Goal: Information Seeking & Learning: Find specific fact

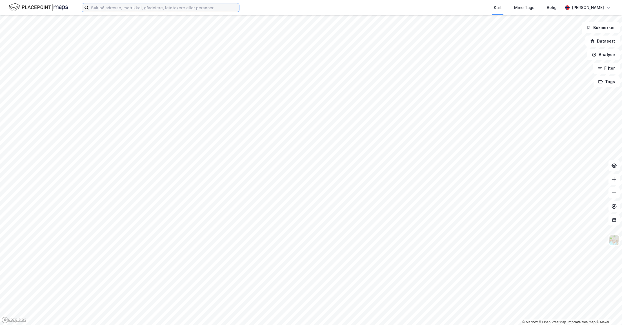
click at [115, 6] on input at bounding box center [164, 7] width 150 height 8
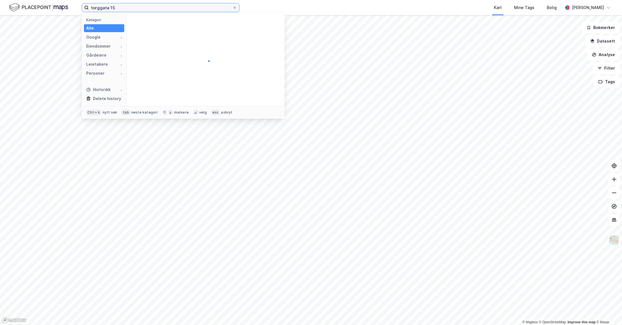
type input "torggata 15"
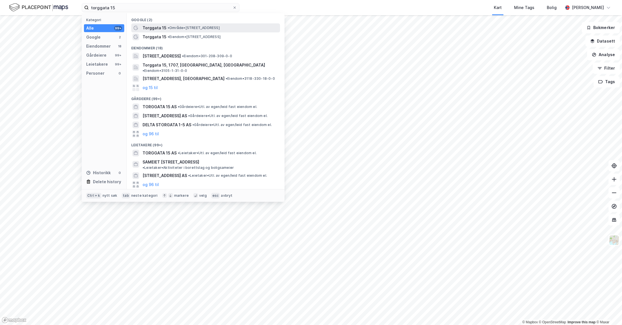
click at [154, 26] on span "Torggata 15" at bounding box center [155, 28] width 24 height 7
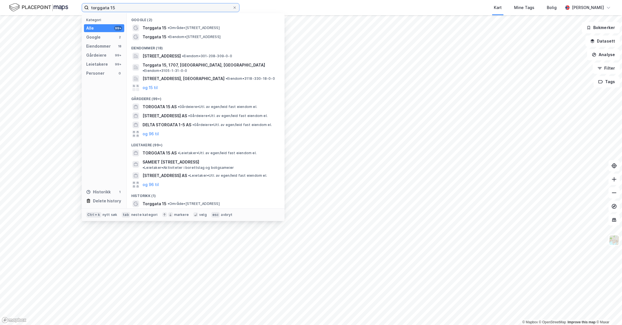
click at [120, 6] on input "torggata 15" at bounding box center [161, 7] width 144 height 8
click at [151, 56] on span "[STREET_ADDRESS]" at bounding box center [162, 56] width 38 height 7
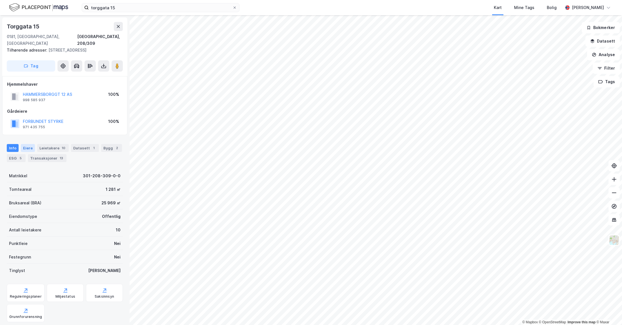
click at [25, 146] on div "Eiere" at bounding box center [28, 148] width 14 height 8
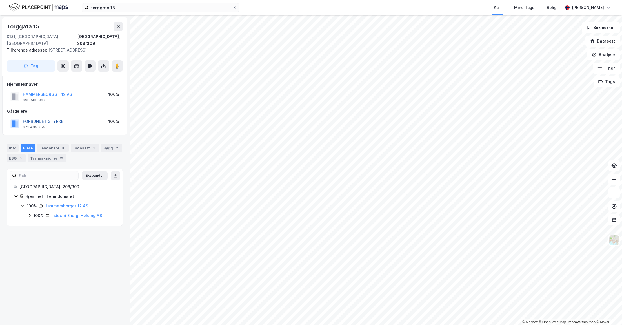
click at [0, 0] on button "FORBUNDET STYRKE" at bounding box center [0, 0] width 0 height 0
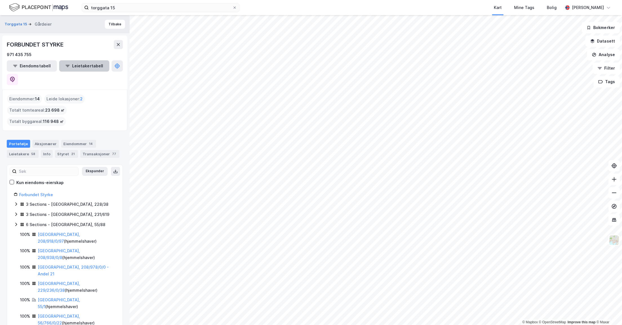
click at [66, 65] on button "Leietakertabell" at bounding box center [84, 65] width 50 height 11
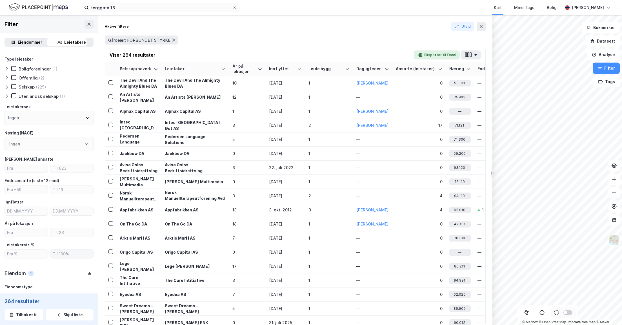
scroll to position [124, 0]
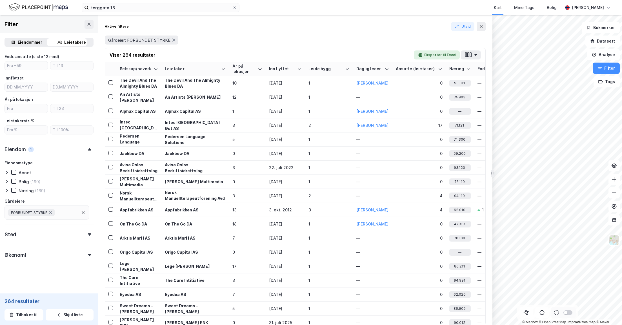
click at [26, 43] on div "Eiendommer" at bounding box center [30, 42] width 25 height 7
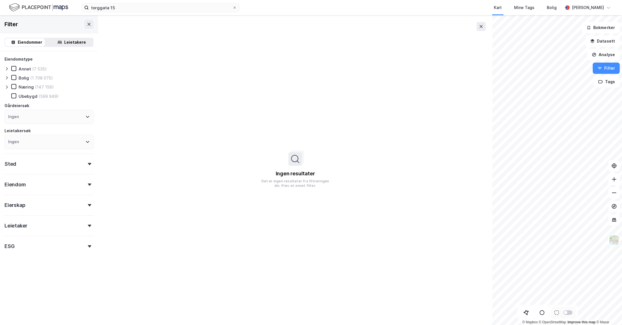
click at [58, 41] on icon at bounding box center [59, 42] width 2 height 2
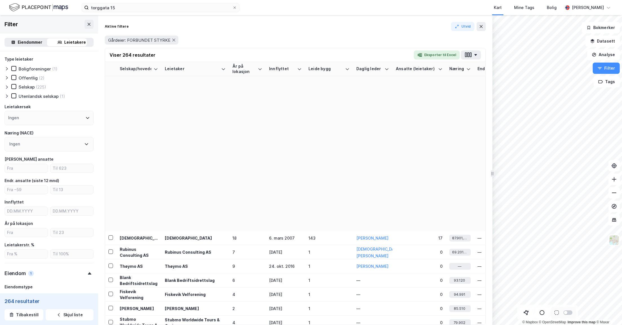
scroll to position [507, 0]
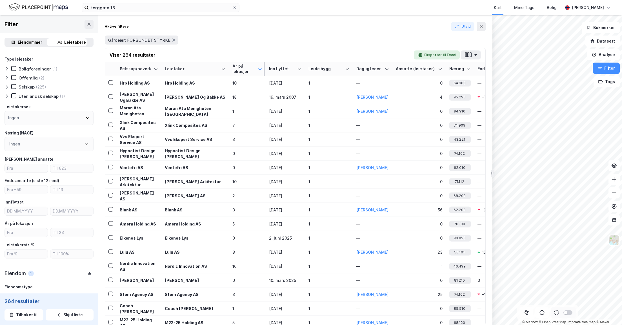
click at [258, 68] on icon at bounding box center [259, 69] width 3 height 2
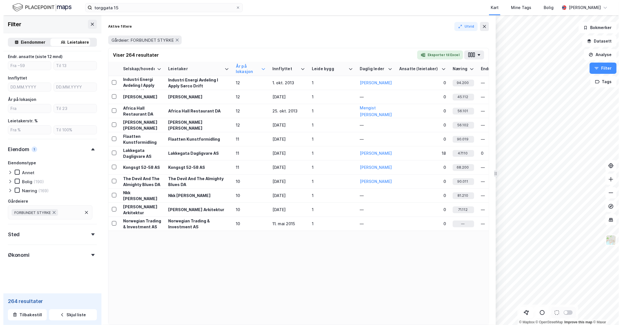
scroll to position [169, 0]
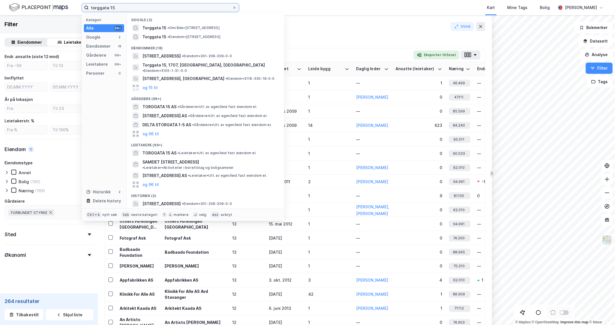
click at [111, 8] on input "torggata 15" at bounding box center [161, 7] width 144 height 8
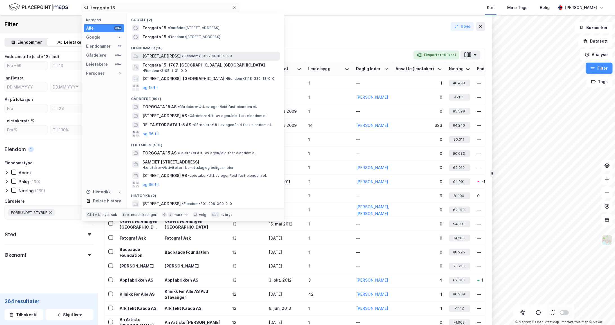
click at [156, 56] on span "[STREET_ADDRESS]" at bounding box center [162, 56] width 38 height 7
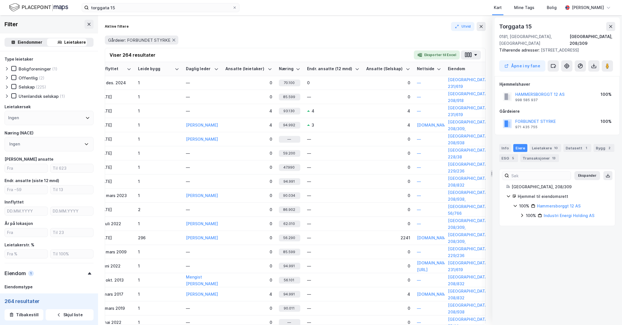
scroll to position [1394, 180]
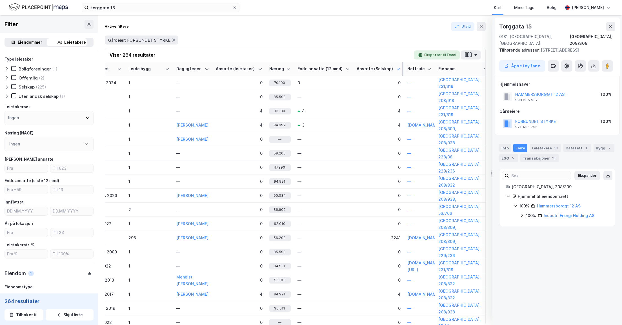
click at [397, 70] on icon at bounding box center [398, 69] width 5 height 5
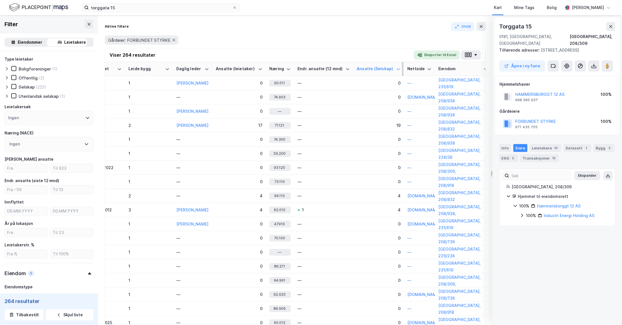
click at [398, 68] on icon at bounding box center [398, 69] width 5 height 5
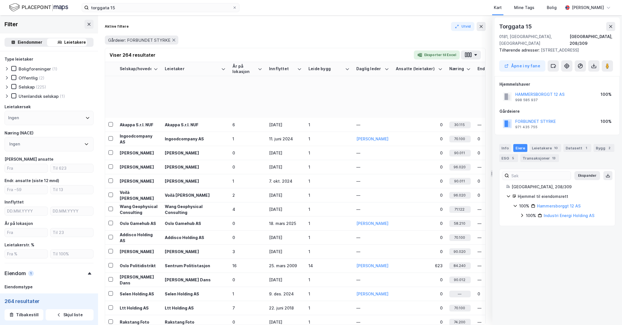
scroll to position [3475, 0]
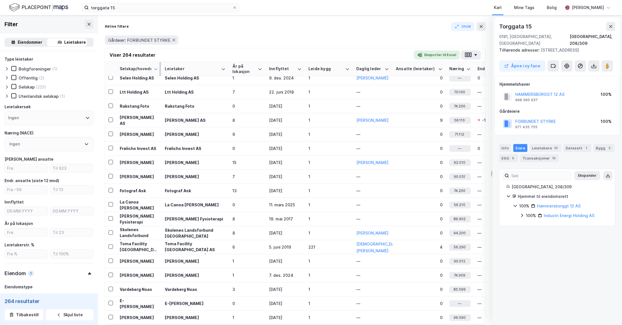
click at [157, 68] on icon at bounding box center [155, 69] width 3 height 2
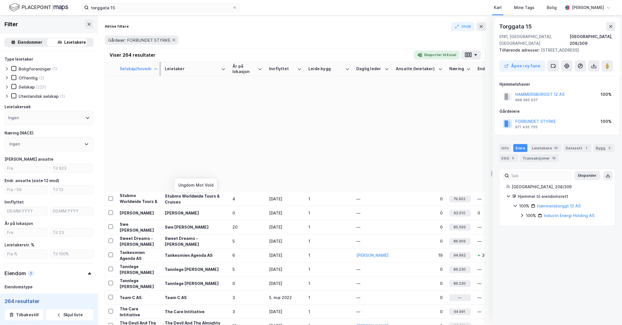
scroll to position [3432, 0]
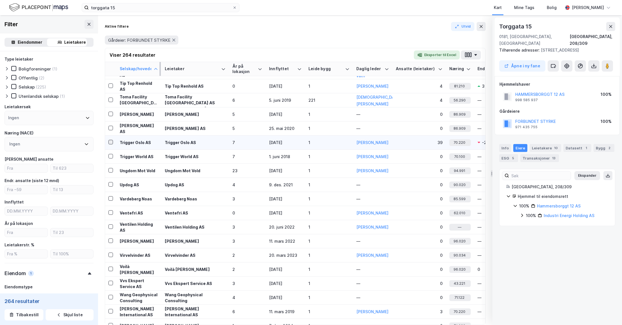
click at [109, 141] on icon at bounding box center [111, 142] width 4 height 4
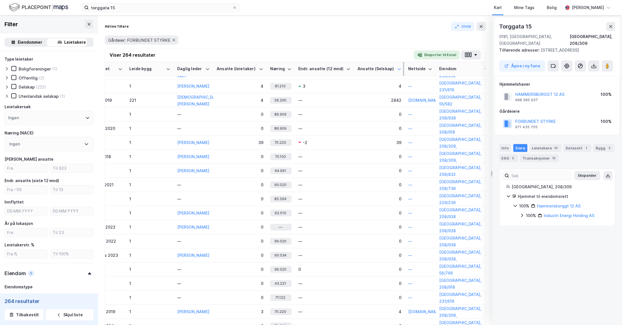
scroll to position [3432, 153]
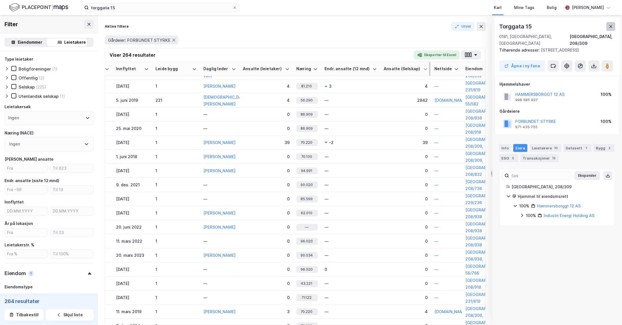
click at [611, 25] on icon at bounding box center [610, 26] width 5 height 5
